Goal: Find specific fact: Find specific page/section

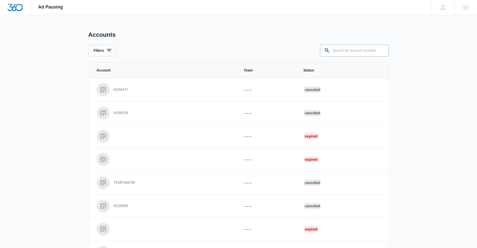
click at [339, 51] on input "text" at bounding box center [354, 51] width 69 height 12
paste input "M337044"
type input "M337044"
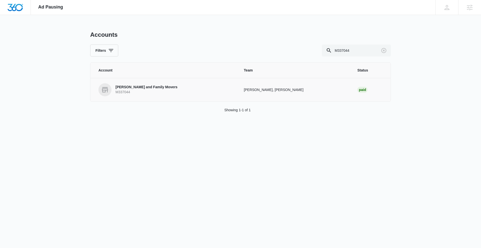
click at [210, 94] on link "Kane and Family Movers M337044" at bounding box center [164, 89] width 133 height 13
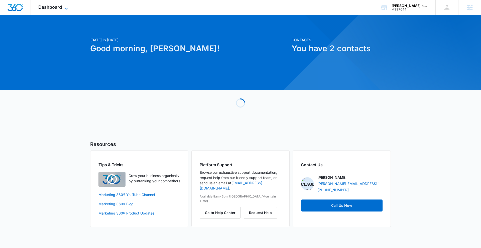
click at [51, 7] on span "Dashboard" at bounding box center [50, 7] width 24 height 5
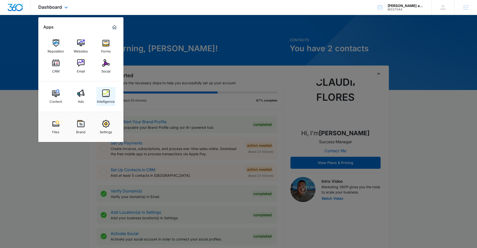
click at [111, 96] on link "Intelligence" at bounding box center [105, 96] width 19 height 19
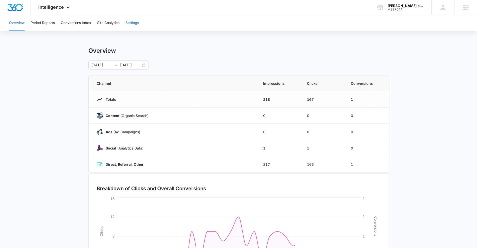
click at [131, 25] on button "Settings" at bounding box center [132, 23] width 14 height 16
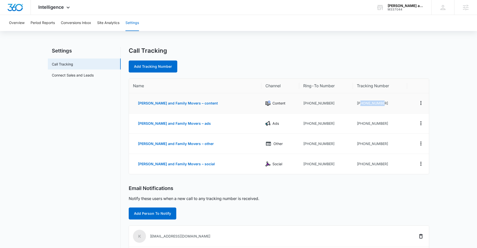
drag, startPoint x: 352, startPoint y: 103, endPoint x: 382, endPoint y: 103, distance: 30.0
click at [382, 103] on td "+17173088406" at bounding box center [380, 103] width 55 height 20
copy td "7173088406"
